Goal: Task Accomplishment & Management: Use online tool/utility

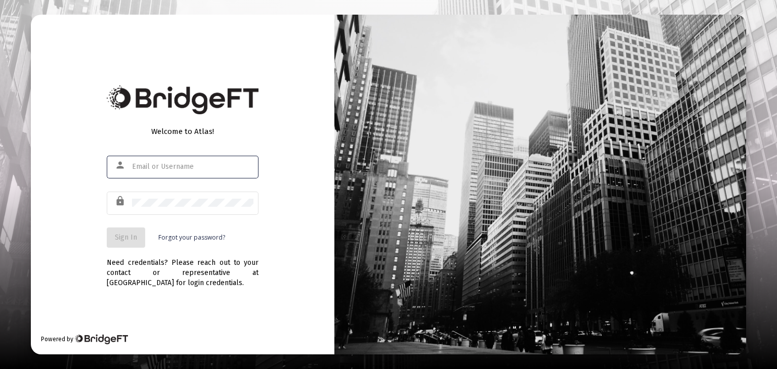
type input "[PERSON_NAME][EMAIL_ADDRESS][DOMAIN_NAME]"
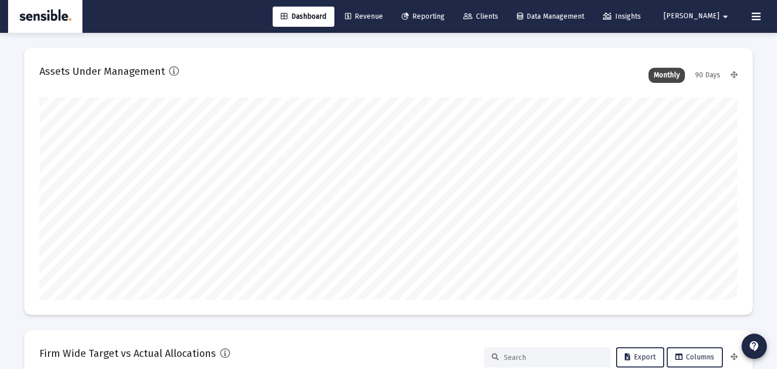
scroll to position [972, 0]
type input "[DATE]"
type input "[PERSON_NAME][EMAIL_ADDRESS][DOMAIN_NAME]"
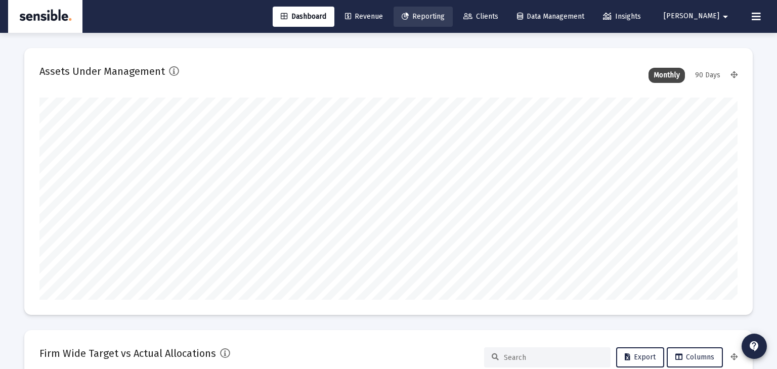
click at [453, 21] on link "Reporting" at bounding box center [423, 17] width 59 height 20
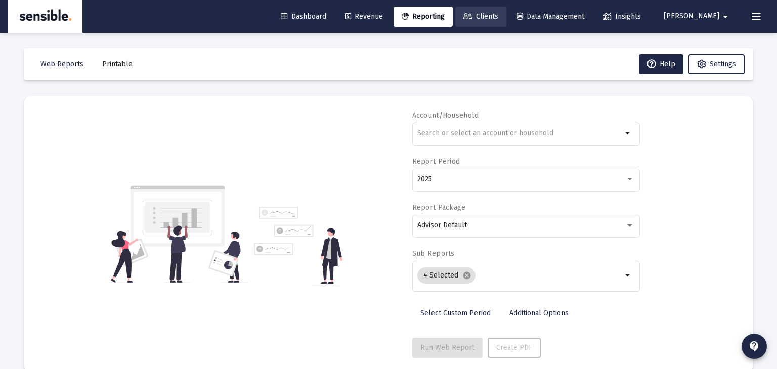
click at [498, 16] on span "Clients" at bounding box center [481, 16] width 35 height 9
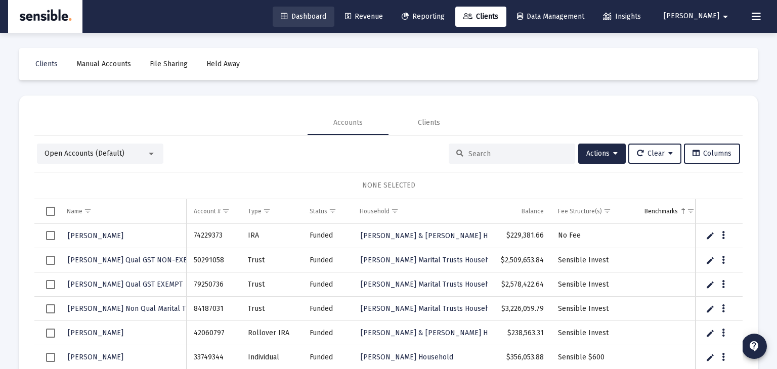
click at [326, 18] on span "Dashboard" at bounding box center [304, 16] width 46 height 9
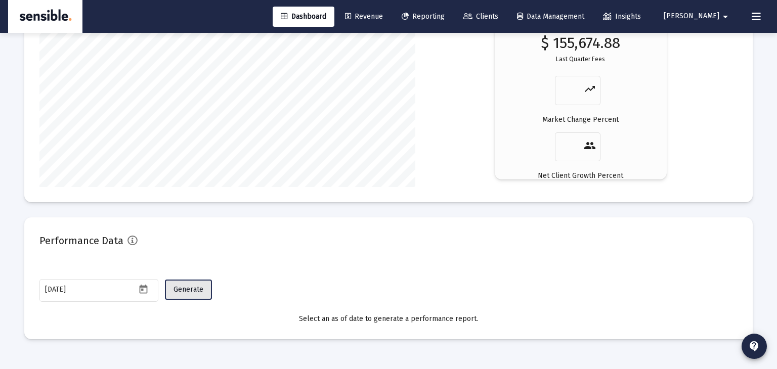
click at [198, 290] on span "Generate" at bounding box center [189, 289] width 30 height 9
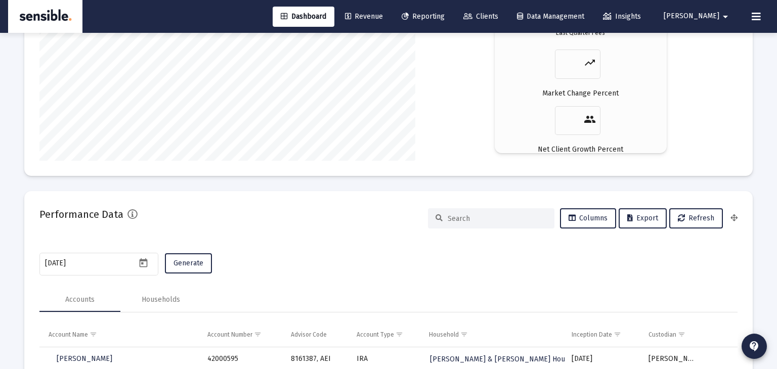
scroll to position [1828, 0]
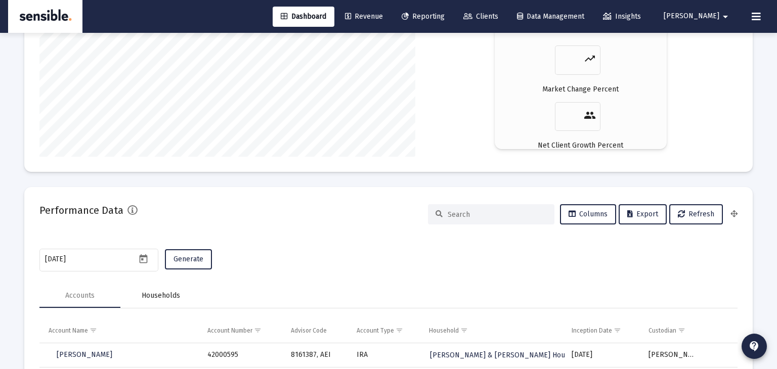
click at [165, 296] on div "Households" at bounding box center [161, 296] width 38 height 10
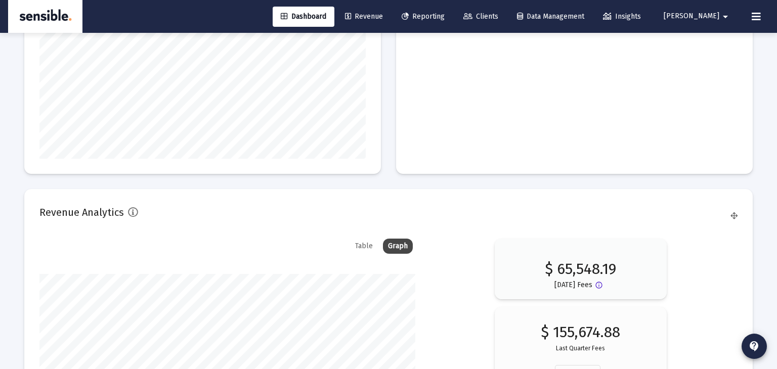
scroll to position [1508, 0]
